Goal: Information Seeking & Learning: Learn about a topic

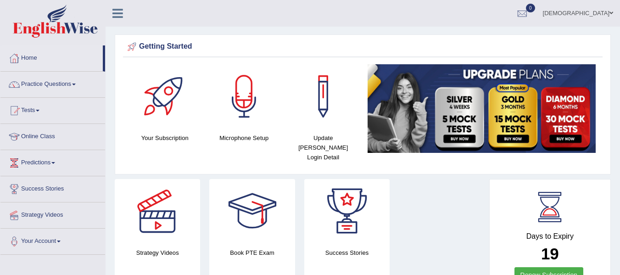
click at [42, 130] on link "Online Class" at bounding box center [52, 135] width 105 height 23
click at [45, 135] on link "Online Class" at bounding box center [52, 135] width 105 height 23
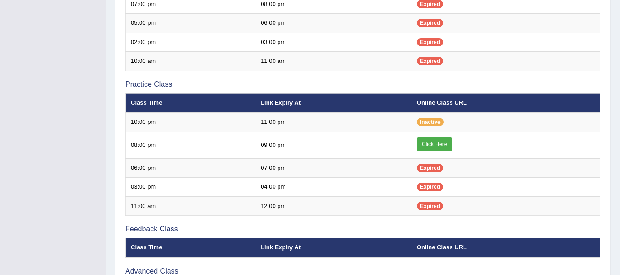
scroll to position [248, 0]
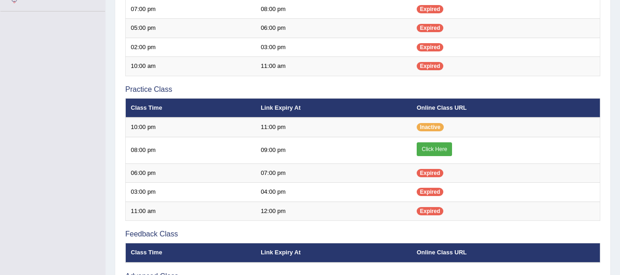
scroll to position [243, 0]
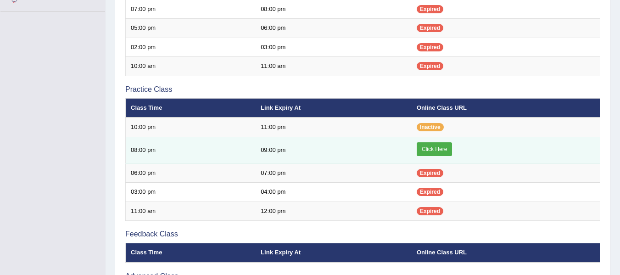
click at [431, 152] on link "Click Here" at bounding box center [434, 149] width 35 height 14
click at [434, 150] on link "Click Here" at bounding box center [434, 149] width 35 height 14
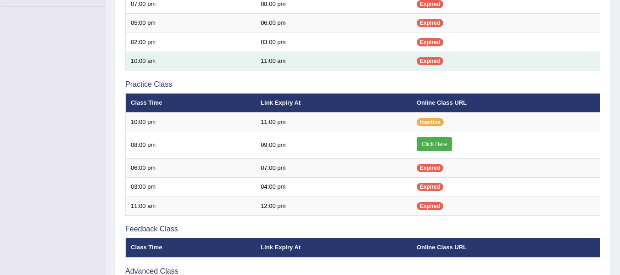
drag, startPoint x: 437, startPoint y: 143, endPoint x: 488, endPoint y: 60, distance: 97.9
click at [437, 143] on link "Click Here" at bounding box center [434, 144] width 35 height 14
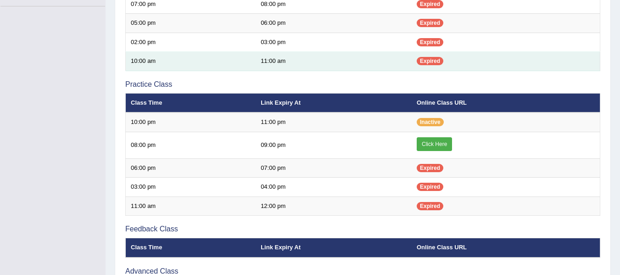
click at [437, 143] on link "Click Here" at bounding box center [434, 144] width 35 height 14
